Goal: Information Seeking & Learning: Understand process/instructions

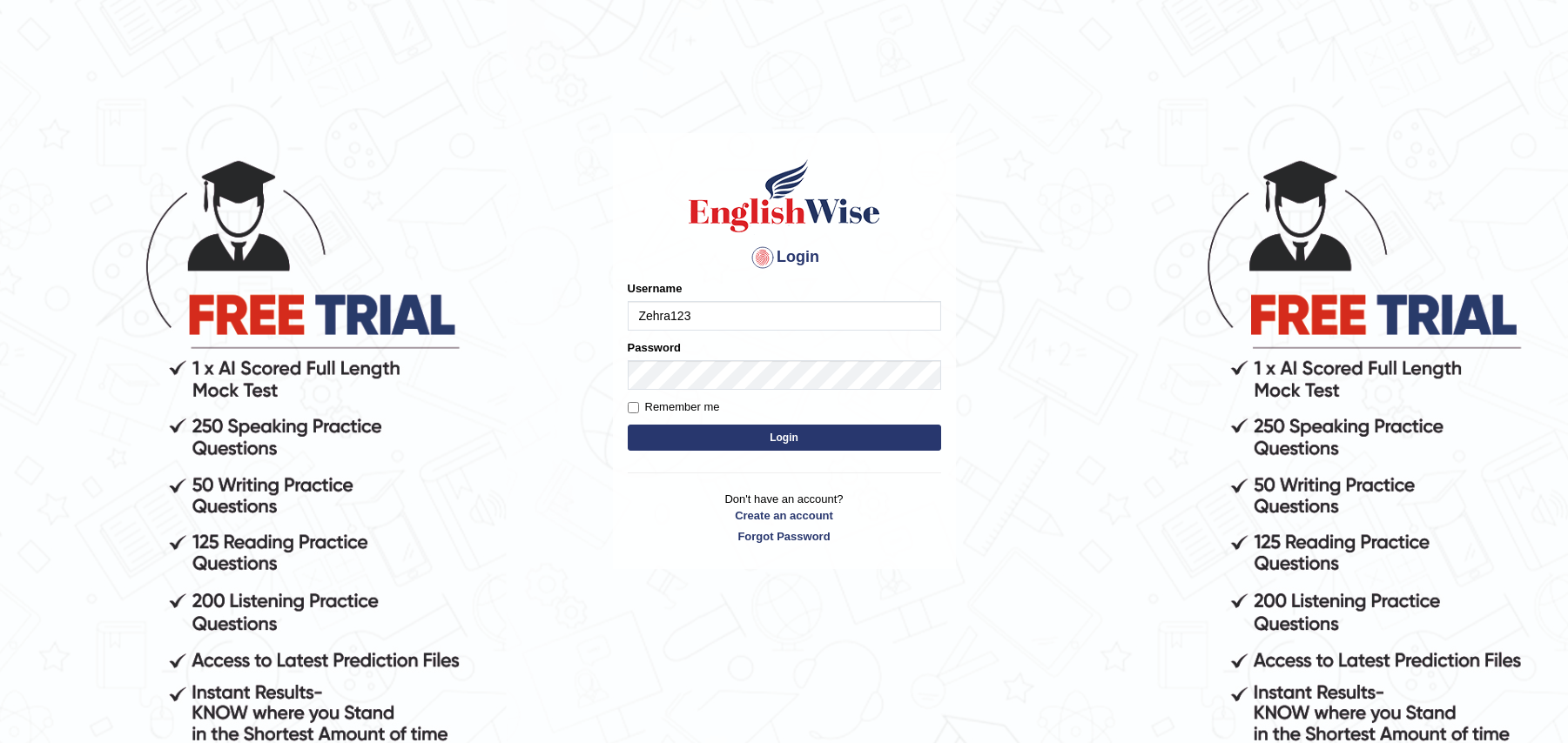
click at [750, 426] on button "Login" at bounding box center [784, 437] width 313 height 26
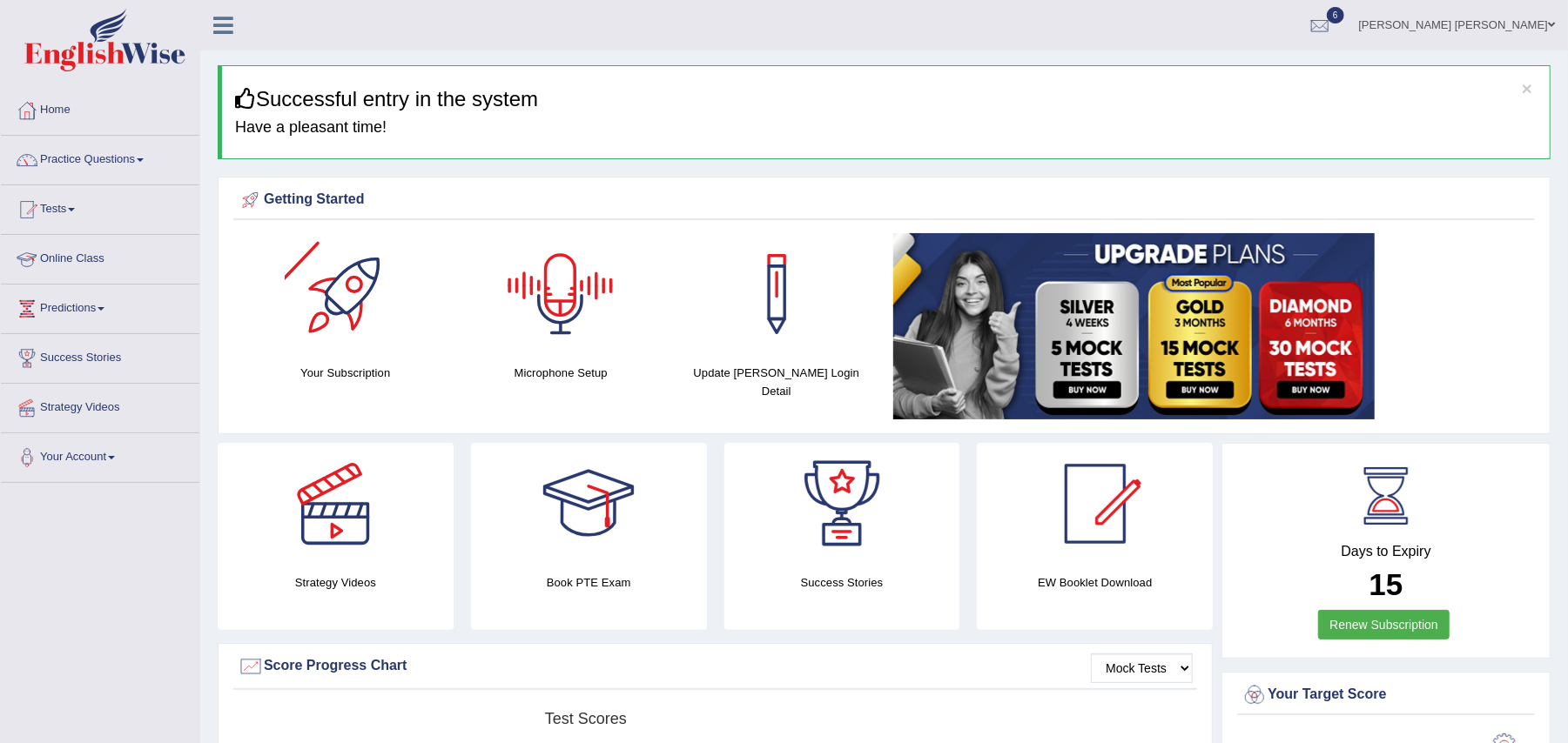
click at [38, 244] on link "Online Class" at bounding box center [100, 256] width 199 height 44
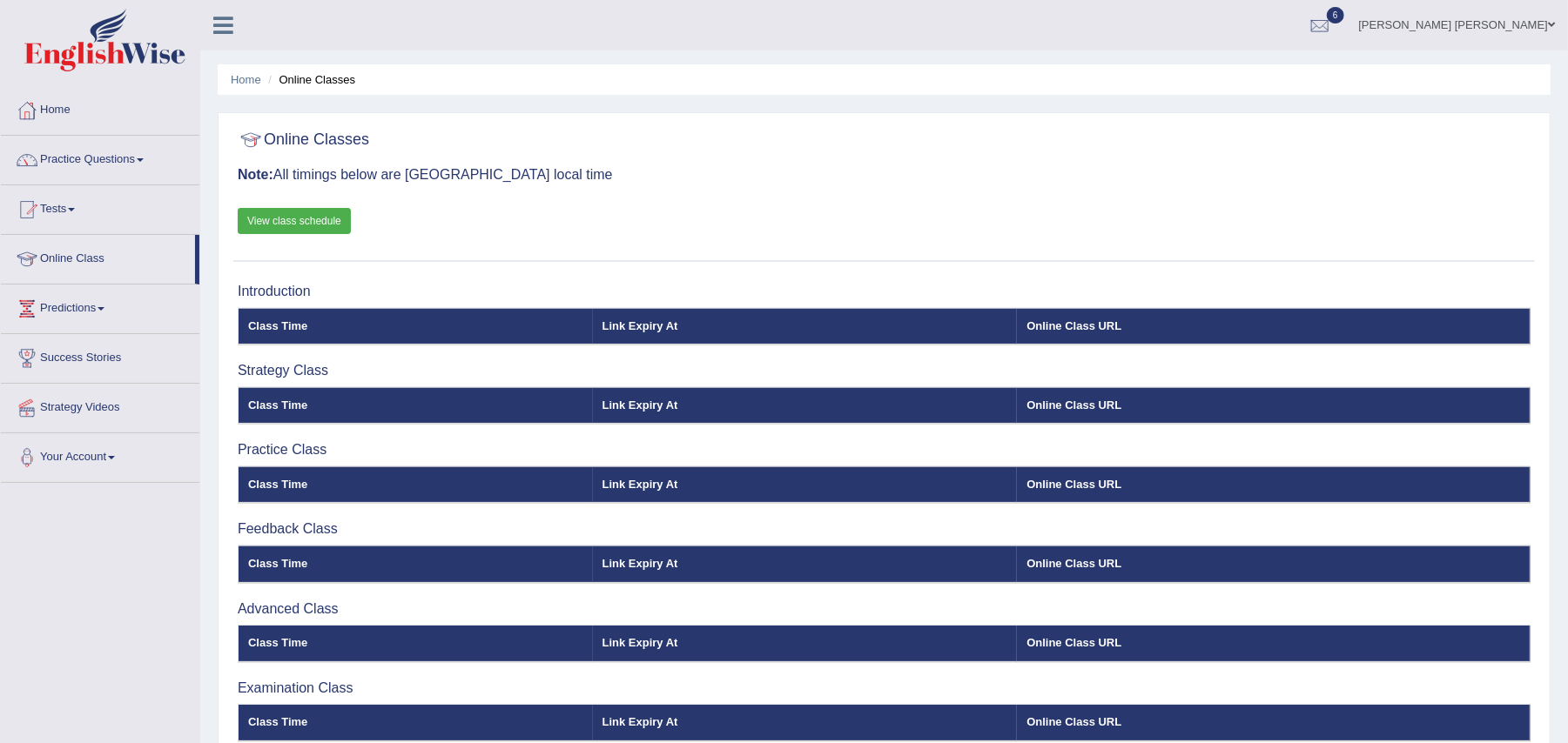
click at [308, 225] on link "View class schedule" at bounding box center [294, 221] width 113 height 26
